Goal: Transaction & Acquisition: Purchase product/service

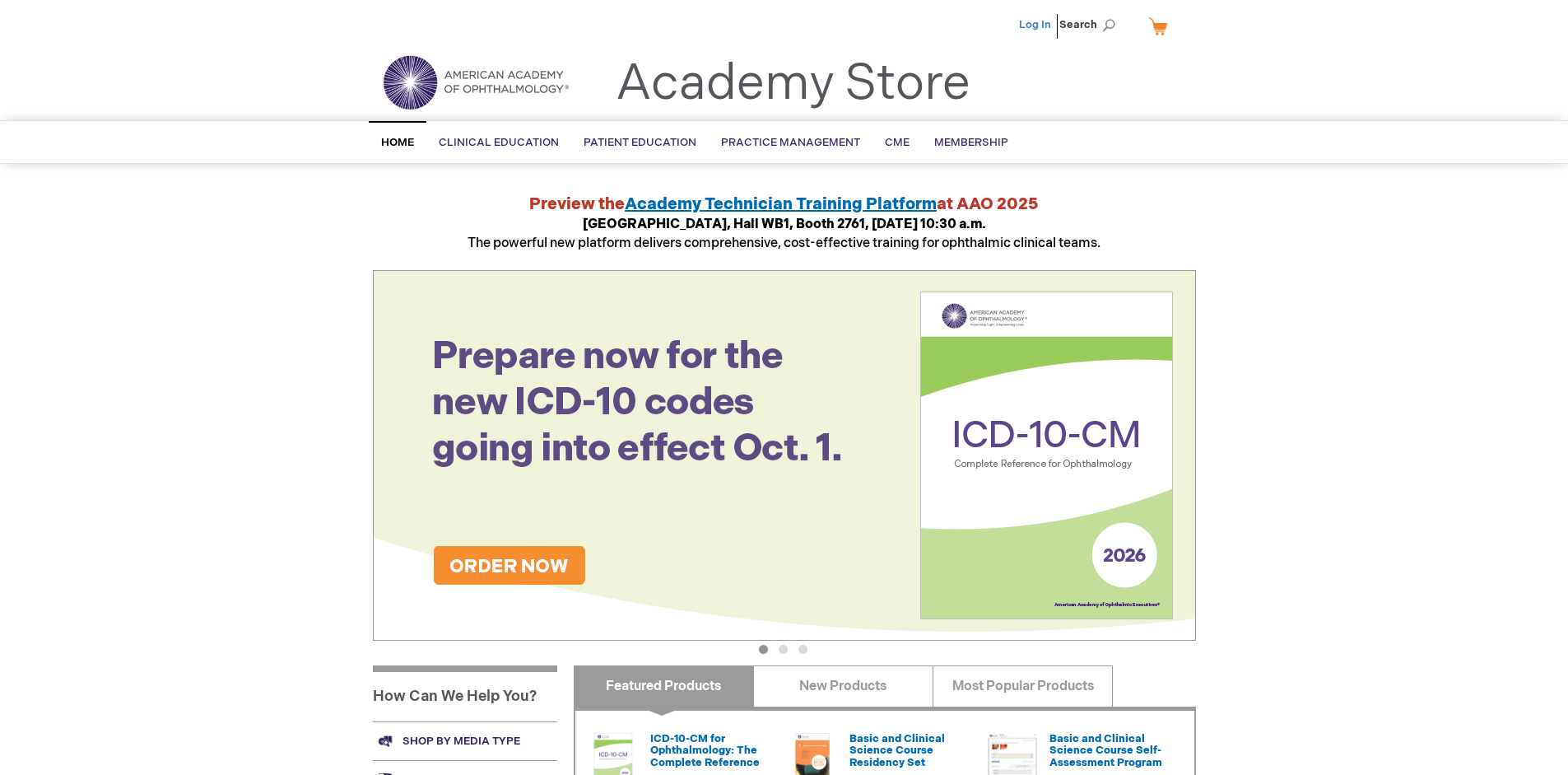
click at [1036, 25] on link "Log In" at bounding box center [1036, 24] width 33 height 13
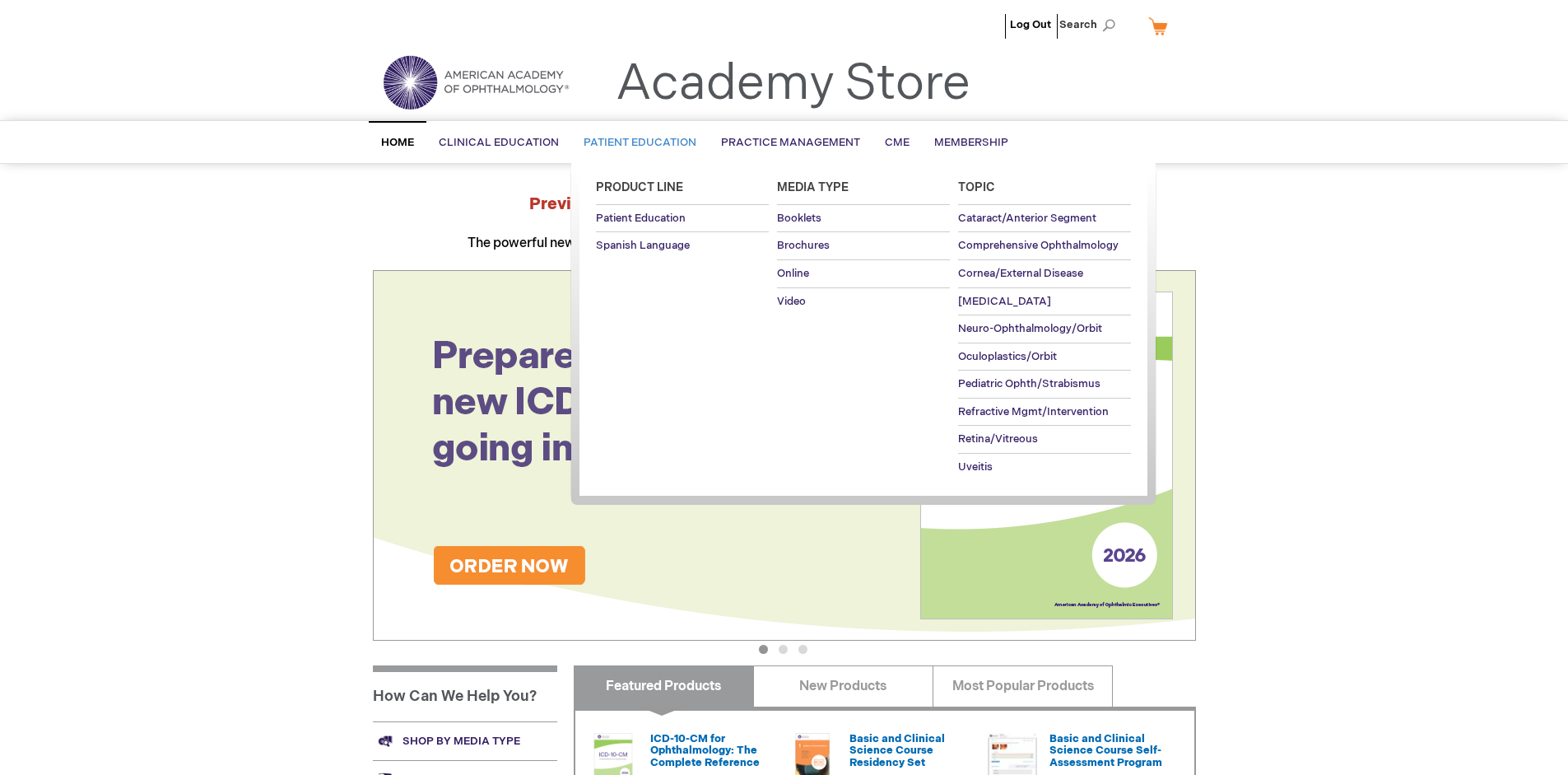
click at [636, 142] on span "Patient Education" at bounding box center [640, 142] width 113 height 13
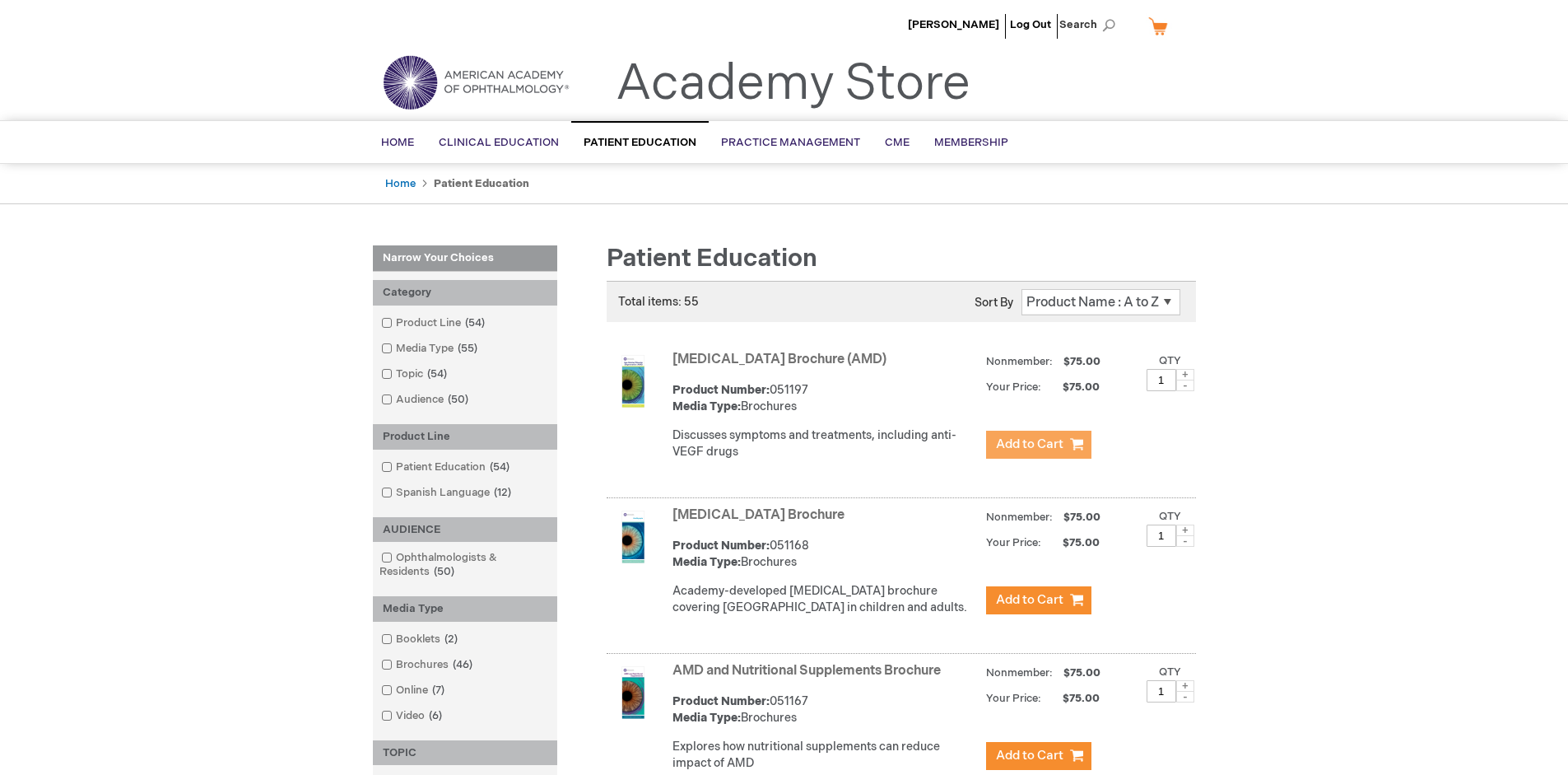
click at [1038, 444] on span "Add to Cart" at bounding box center [1030, 444] width 68 height 15
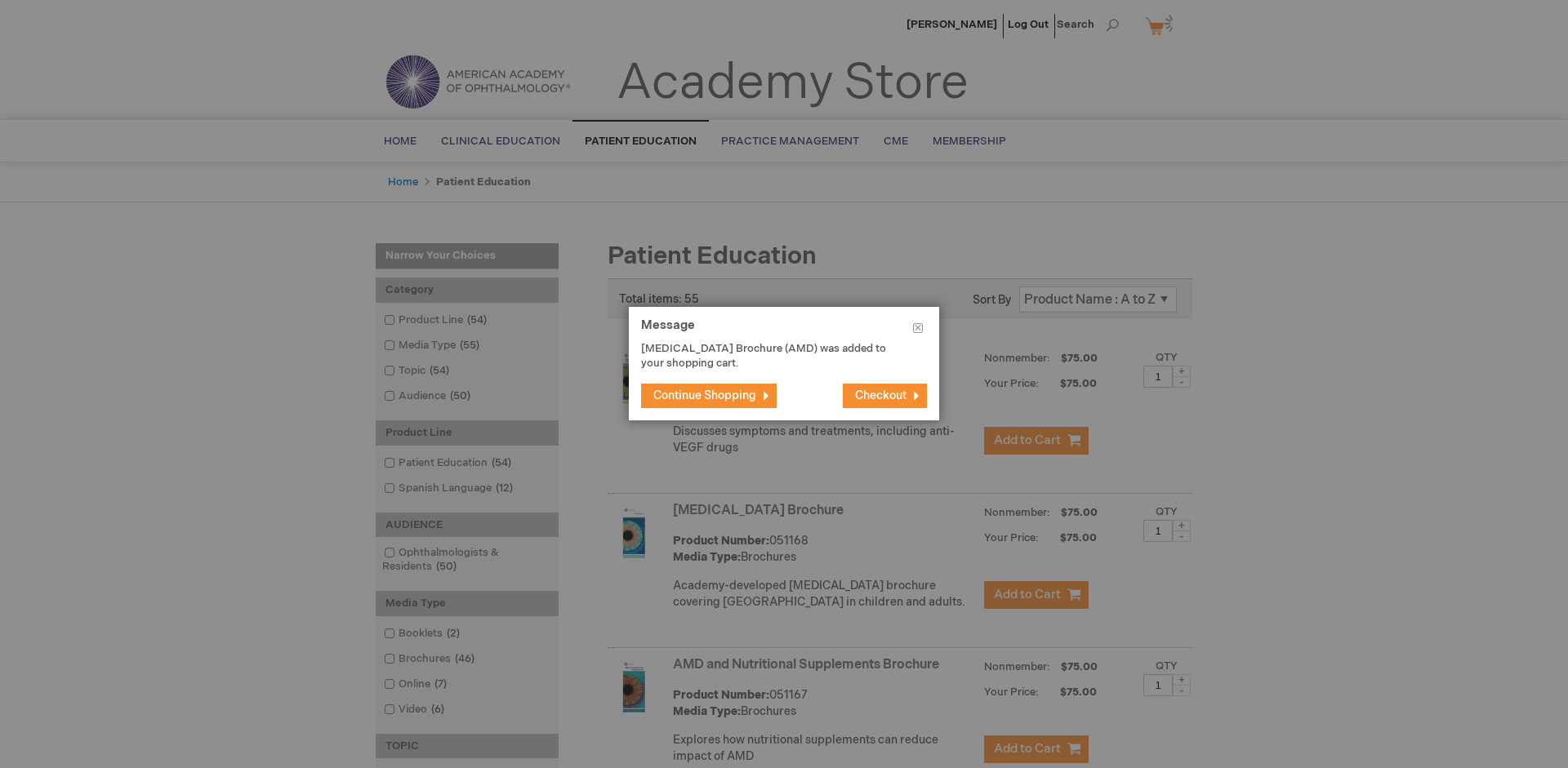
click at [705, 395] on span "Continue Shopping" at bounding box center [704, 395] width 103 height 14
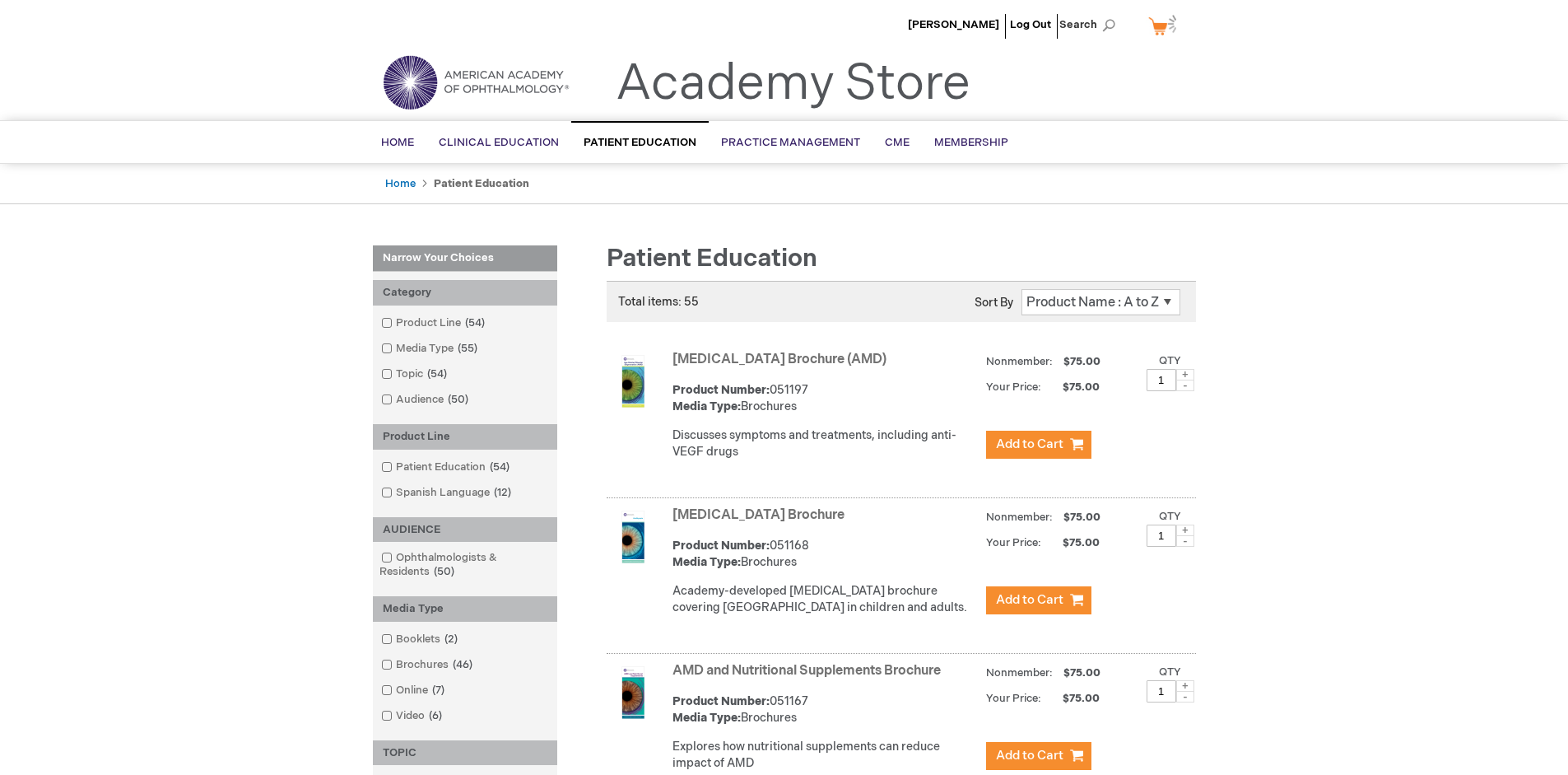
click at [810, 679] on link "AMD and Nutritional Supplements Brochure" at bounding box center [807, 671] width 269 height 15
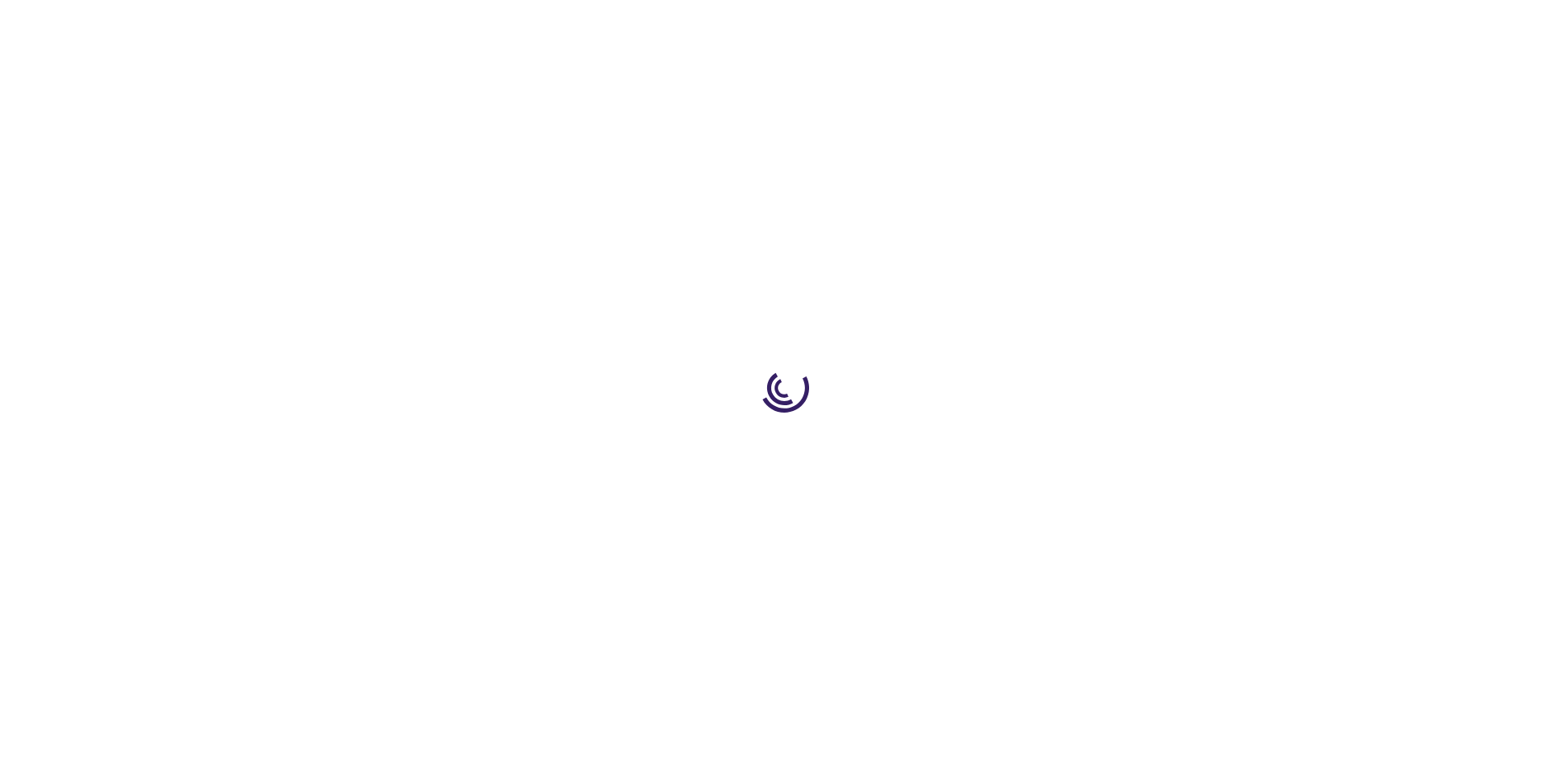
type input "1"
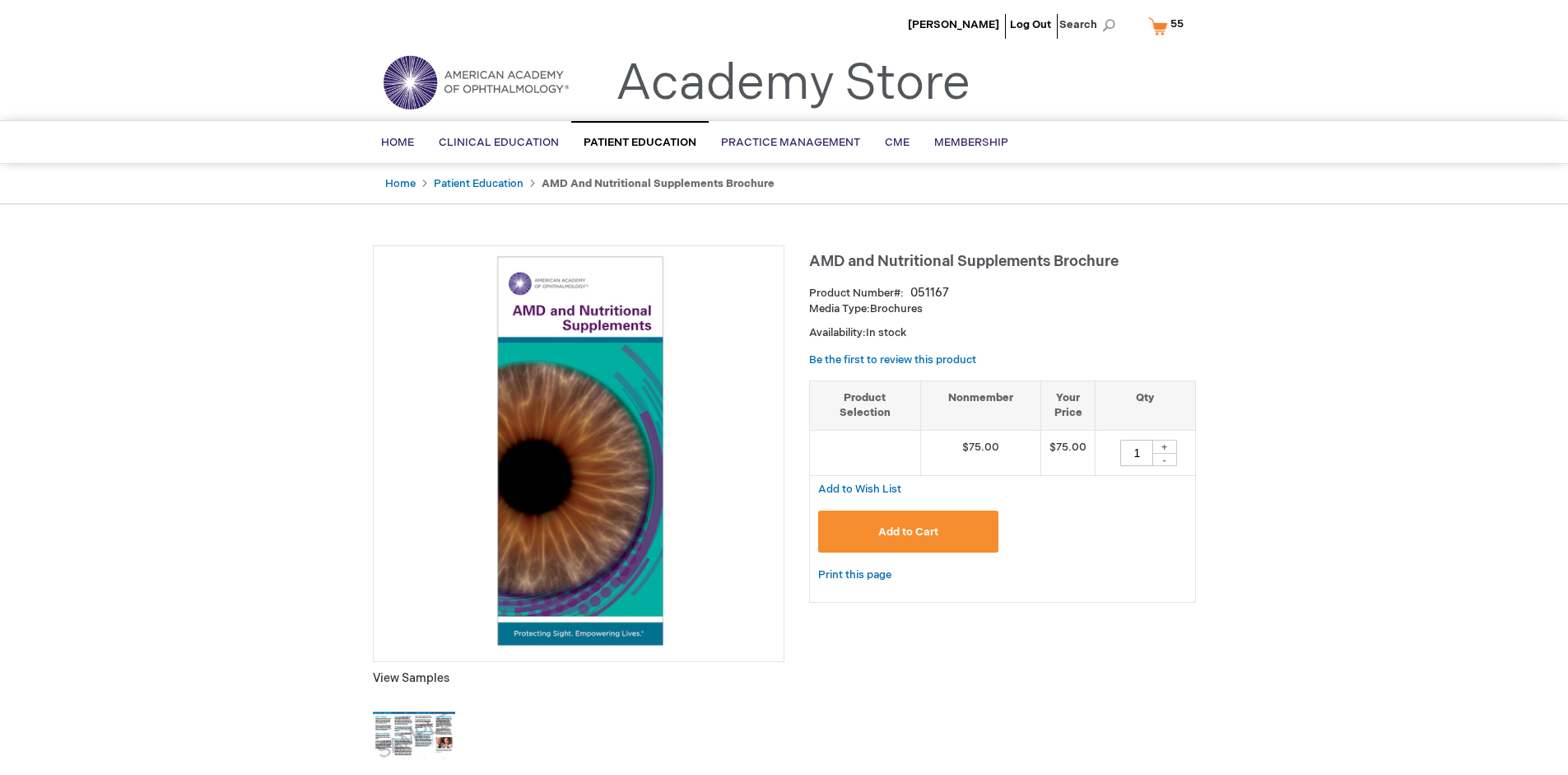
click at [908, 531] on span "Add to Cart" at bounding box center [908, 532] width 60 height 13
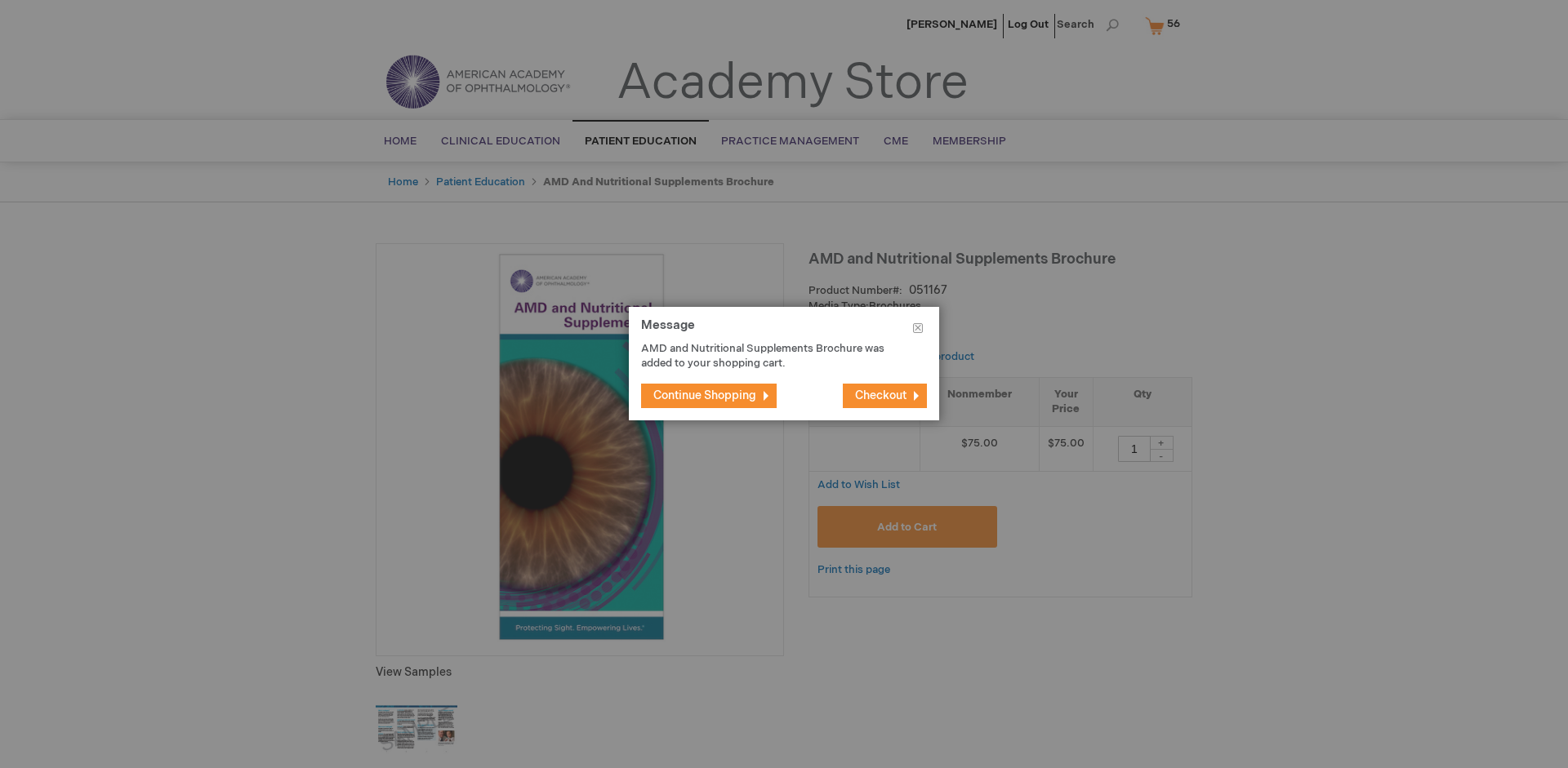
click at [705, 395] on span "Continue Shopping" at bounding box center [704, 395] width 103 height 14
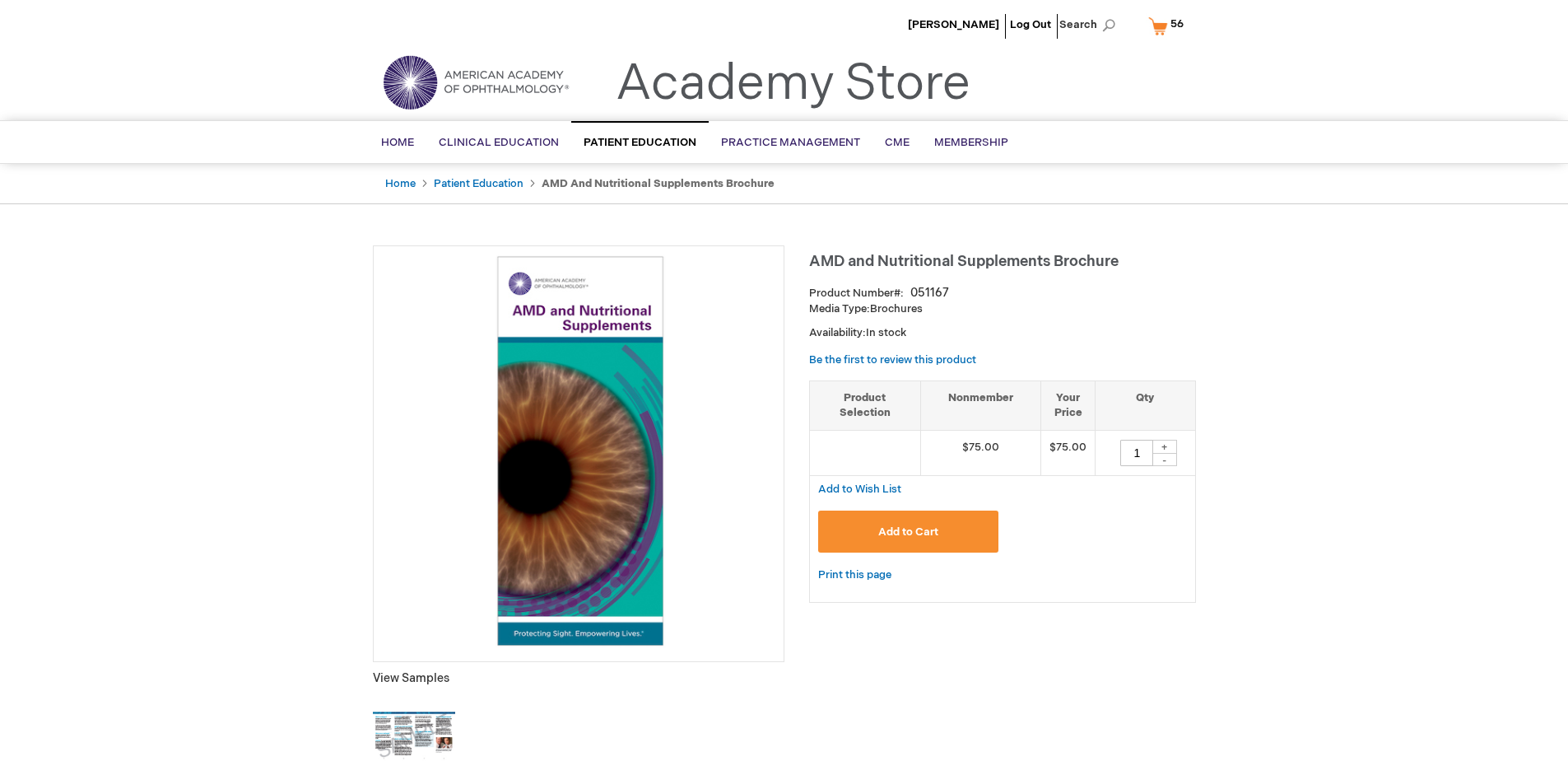
click at [1169, 26] on span "56 56 items" at bounding box center [1177, 23] width 18 height 20
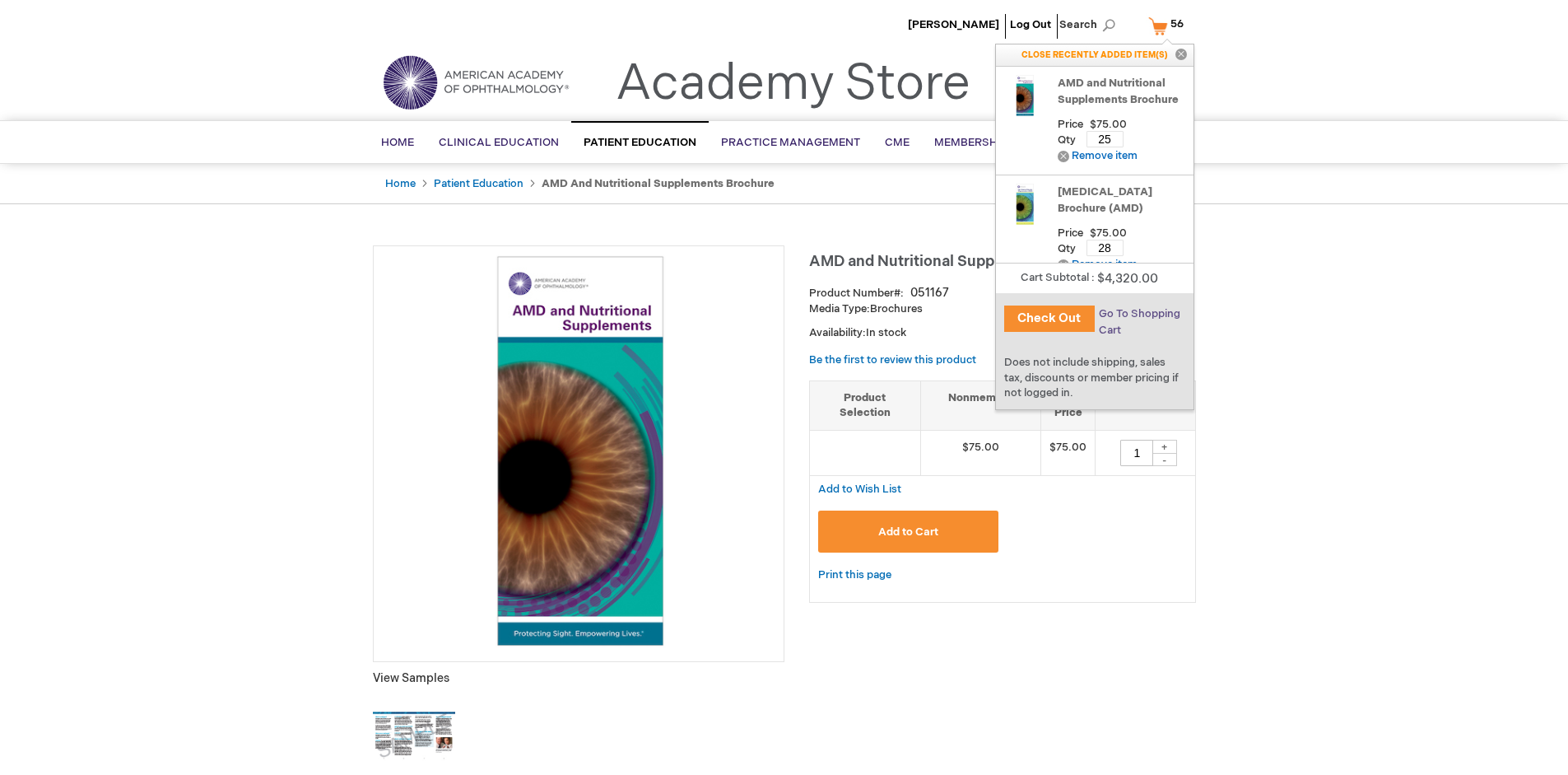
click at [1138, 313] on span "Go To Shopping Cart" at bounding box center [1139, 322] width 81 height 30
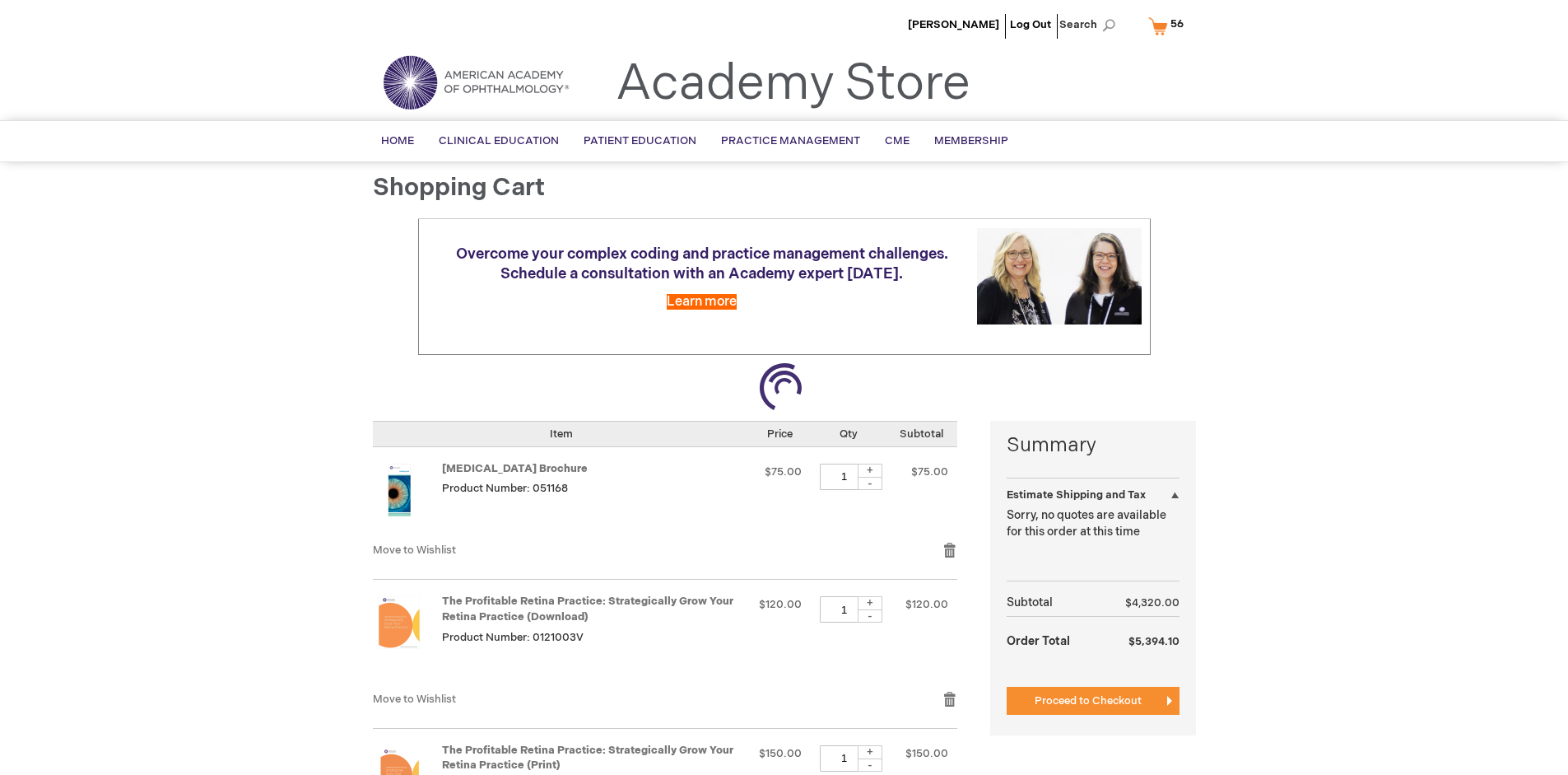
select select "US"
select select "41"
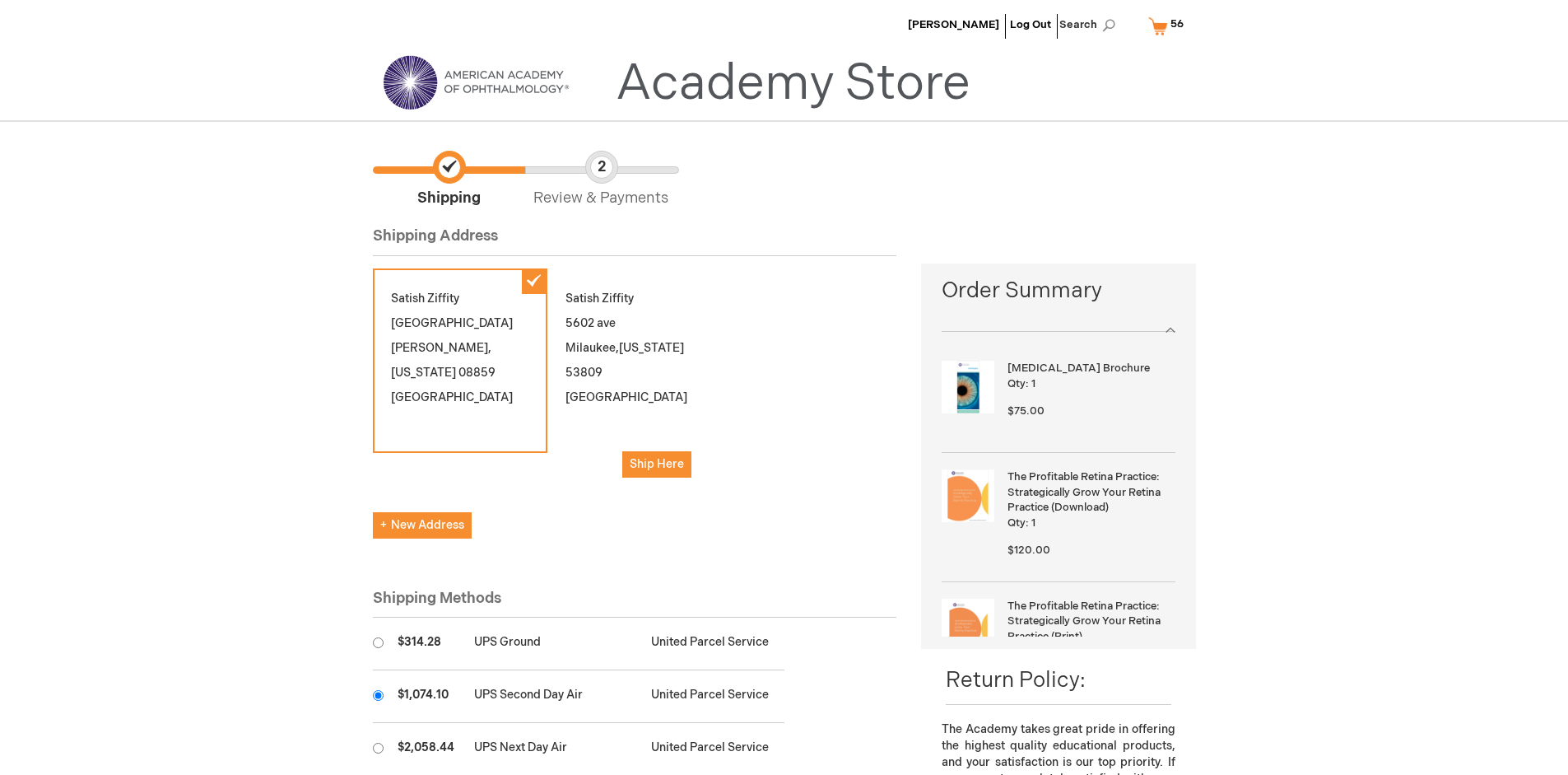
click at [377, 695] on input "radio" at bounding box center [378, 695] width 11 height 11
